Goal: Task Accomplishment & Management: Manage account settings

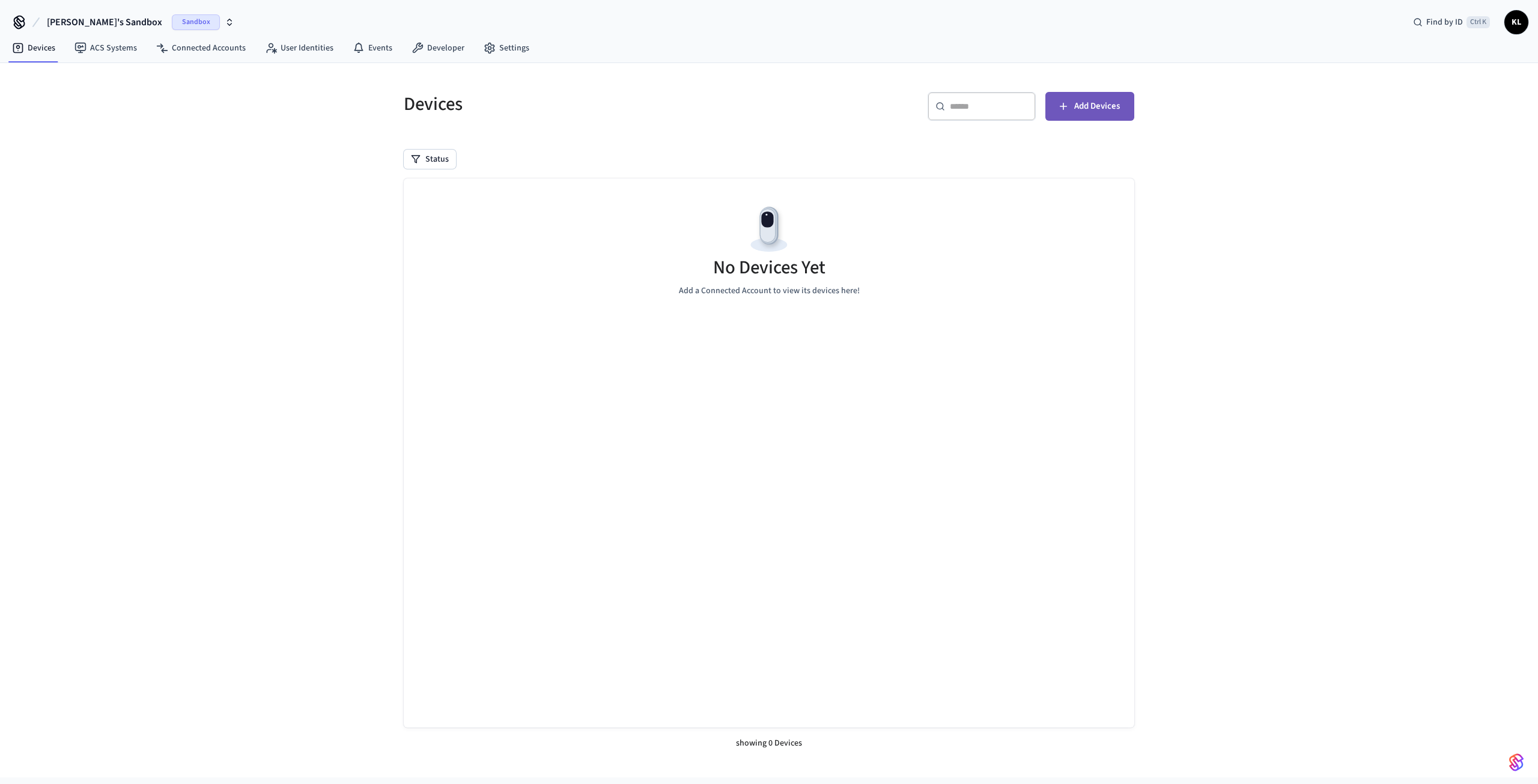
click at [1079, 106] on span "Add Devices" at bounding box center [1097, 106] width 46 height 16
click at [19, 23] on icon at bounding box center [19, 21] width 9 height 9
click at [428, 47] on link "Developer" at bounding box center [438, 48] width 72 height 21
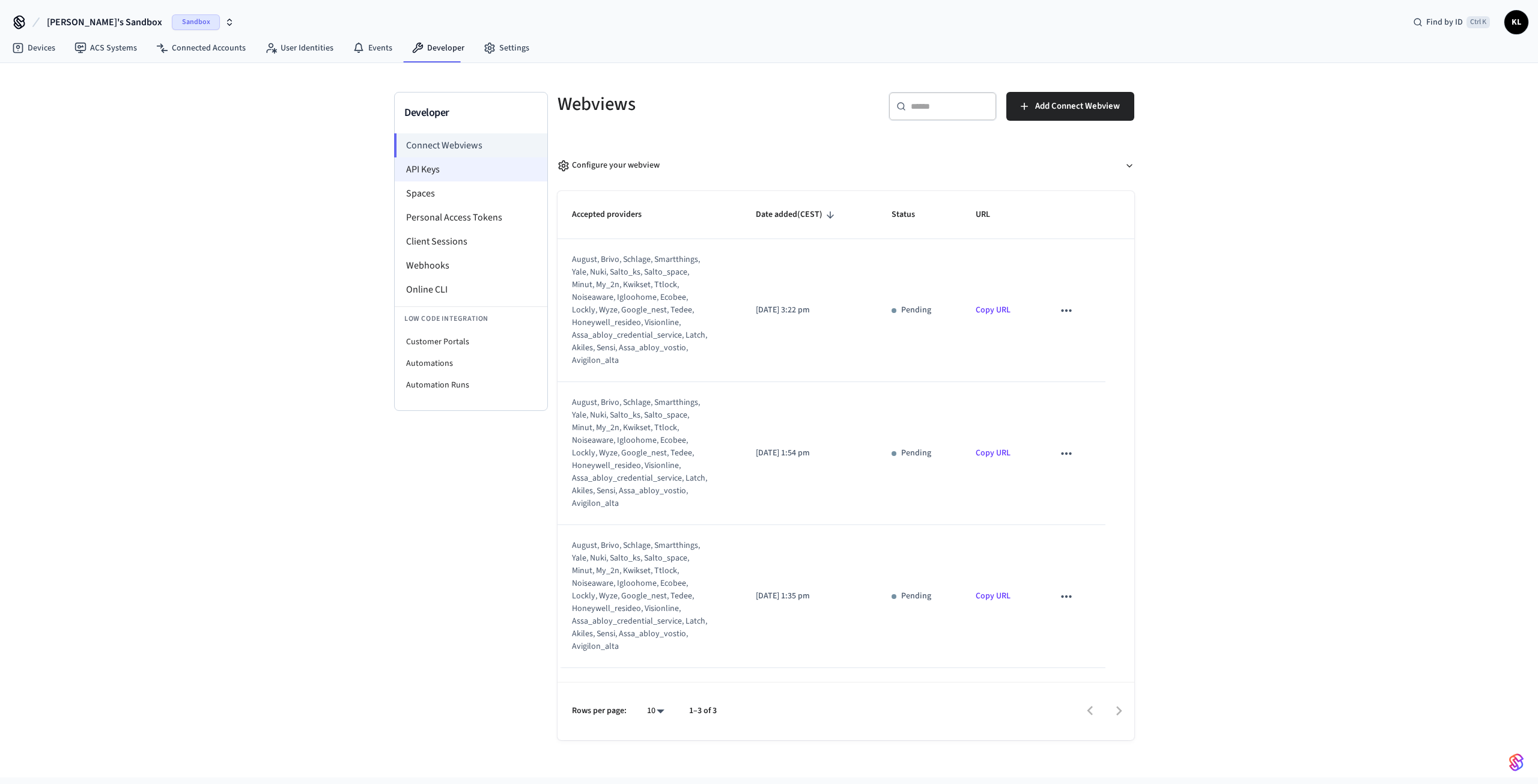
click at [431, 169] on li "API Keys" at bounding box center [471, 169] width 153 height 24
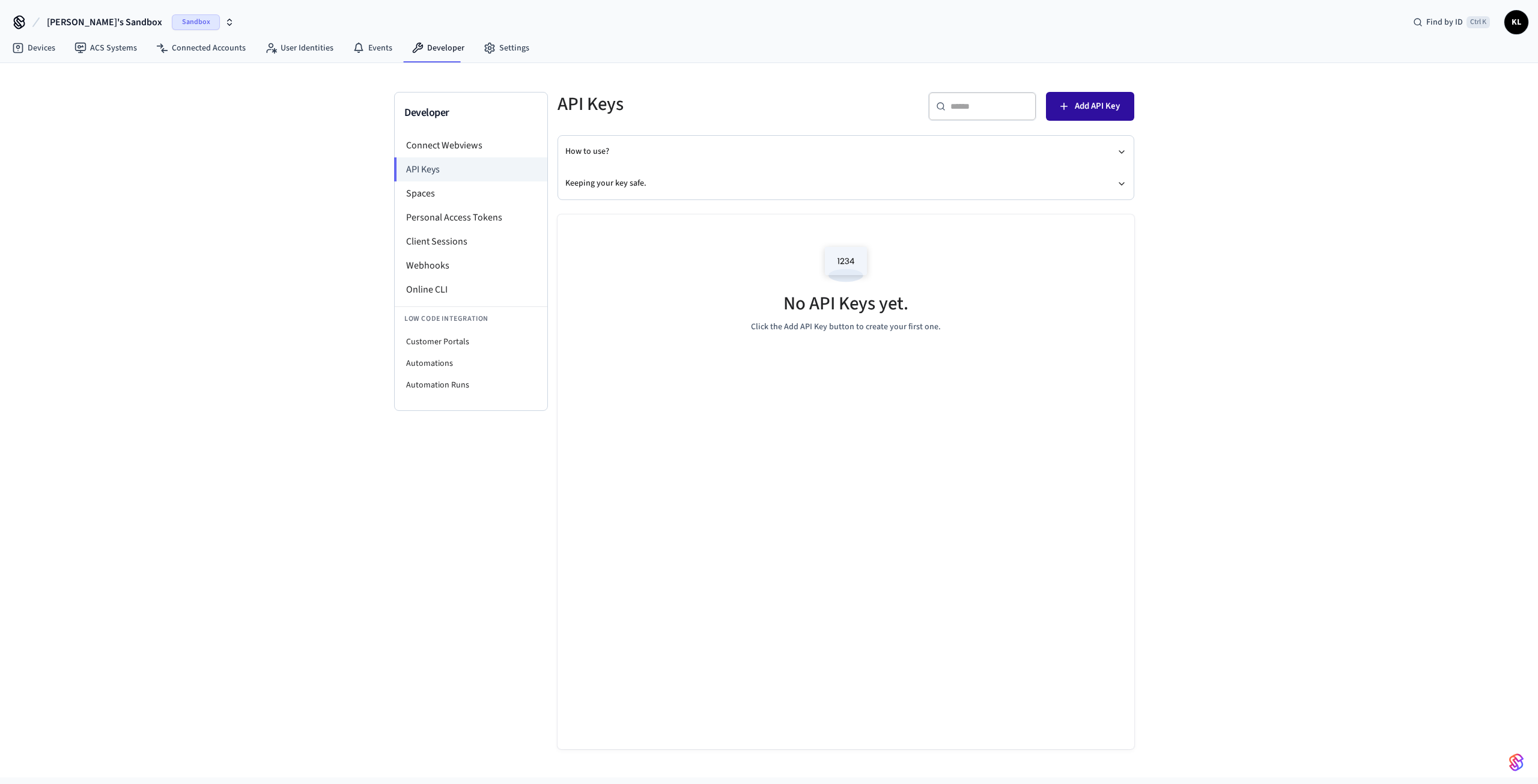
click at [1080, 108] on span "Add API Key" at bounding box center [1097, 106] width 45 height 16
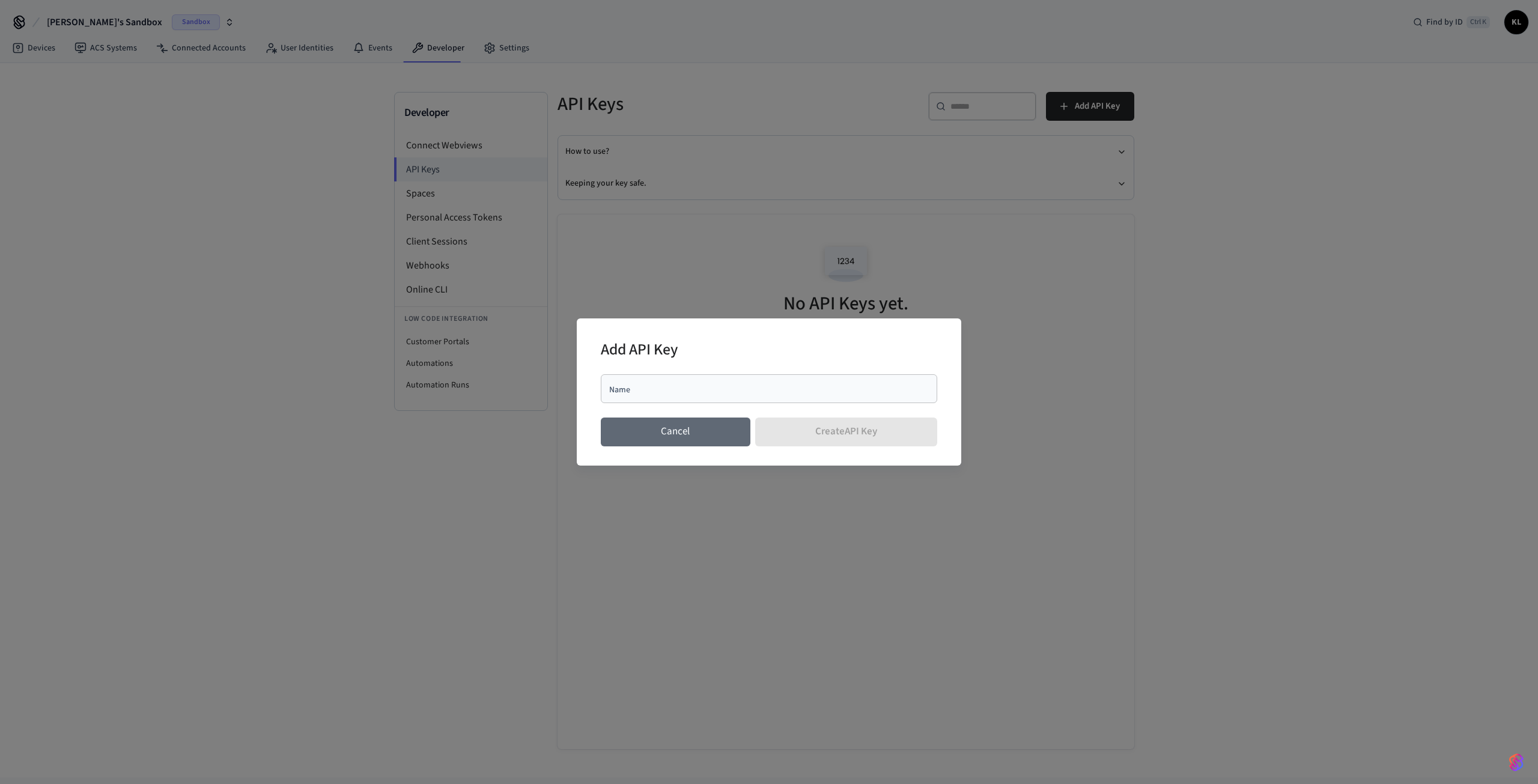
click at [689, 434] on button "Cancel" at bounding box center [675, 432] width 150 height 29
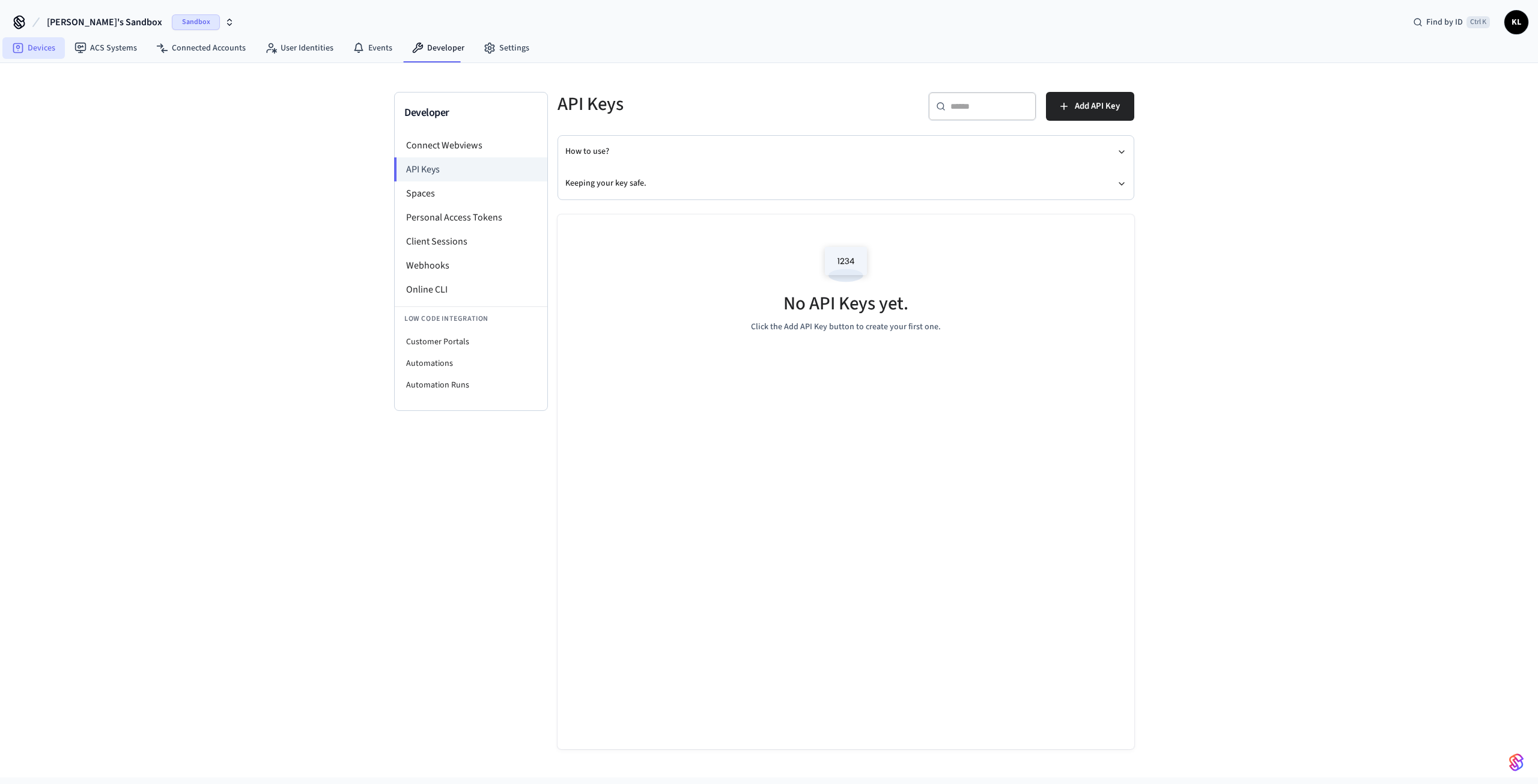
click at [44, 46] on link "Devices" at bounding box center [34, 48] width 63 height 21
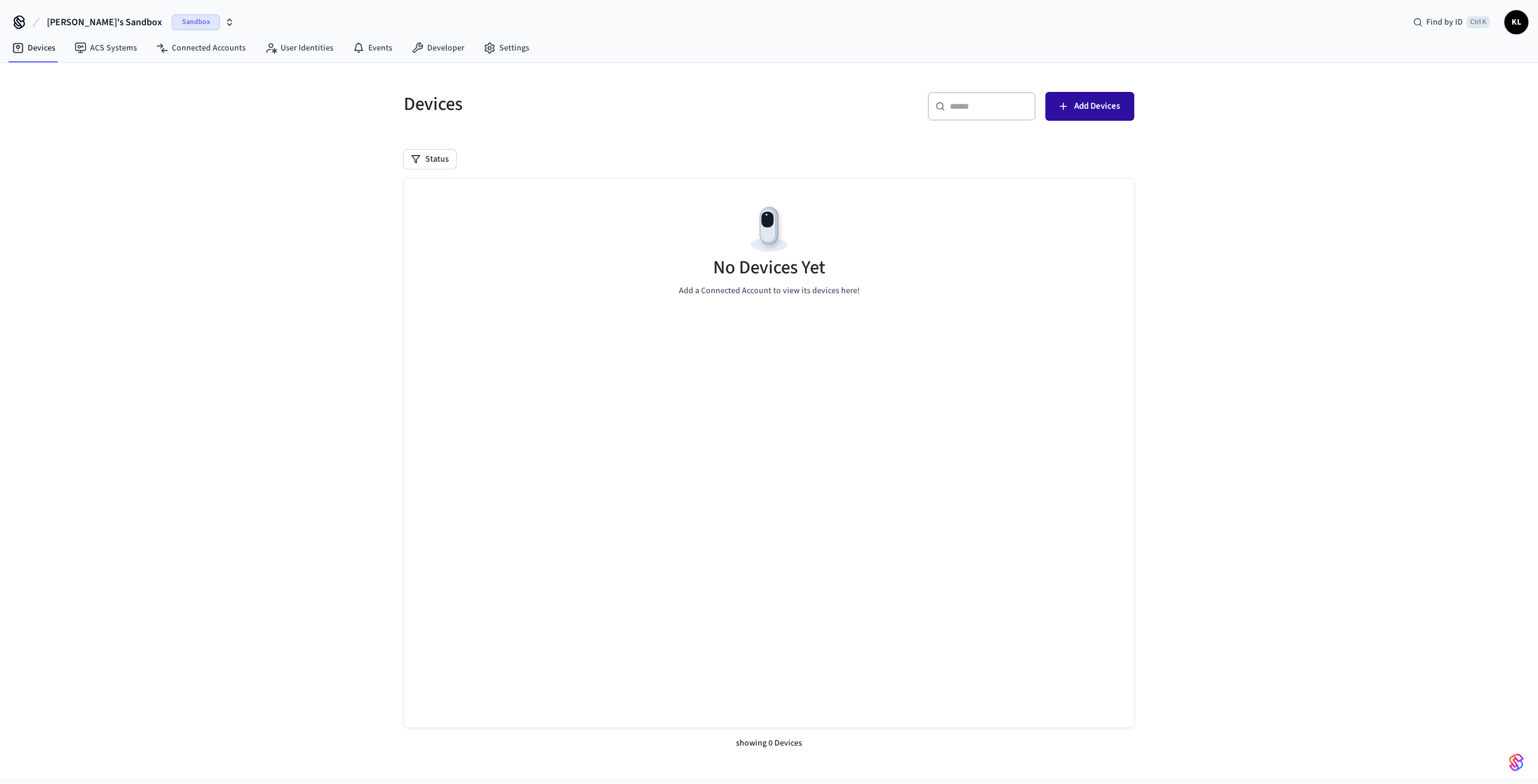
click at [1075, 108] on span "Add Devices" at bounding box center [1097, 106] width 46 height 16
